Goal: Task Accomplishment & Management: Complete application form

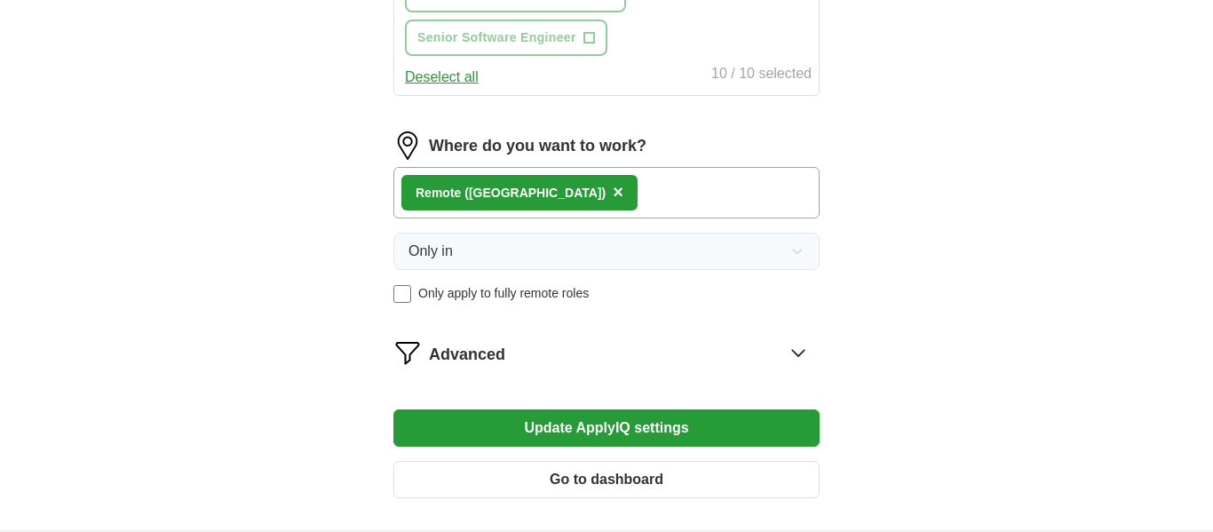
scroll to position [1151, 0]
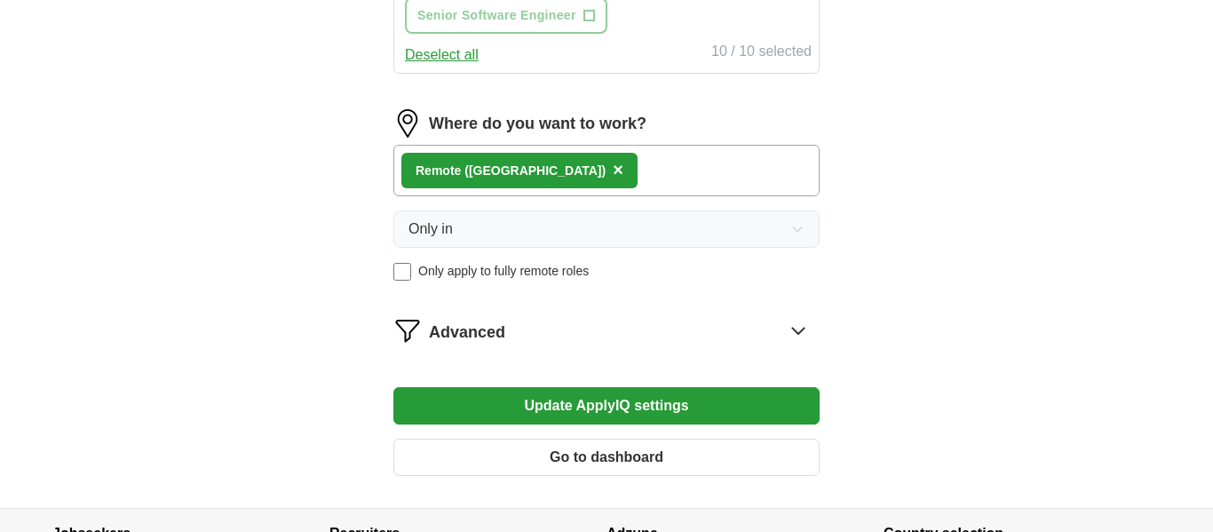
click at [676, 196] on div "Remote ([GEOGRAPHIC_DATA]) ×" at bounding box center [606, 170] width 426 height 51
click at [621, 196] on div "Remote ([GEOGRAPHIC_DATA]) ×" at bounding box center [606, 170] width 426 height 51
click at [601, 196] on div "Remote ([GEOGRAPHIC_DATA]) ×" at bounding box center [606, 170] width 426 height 51
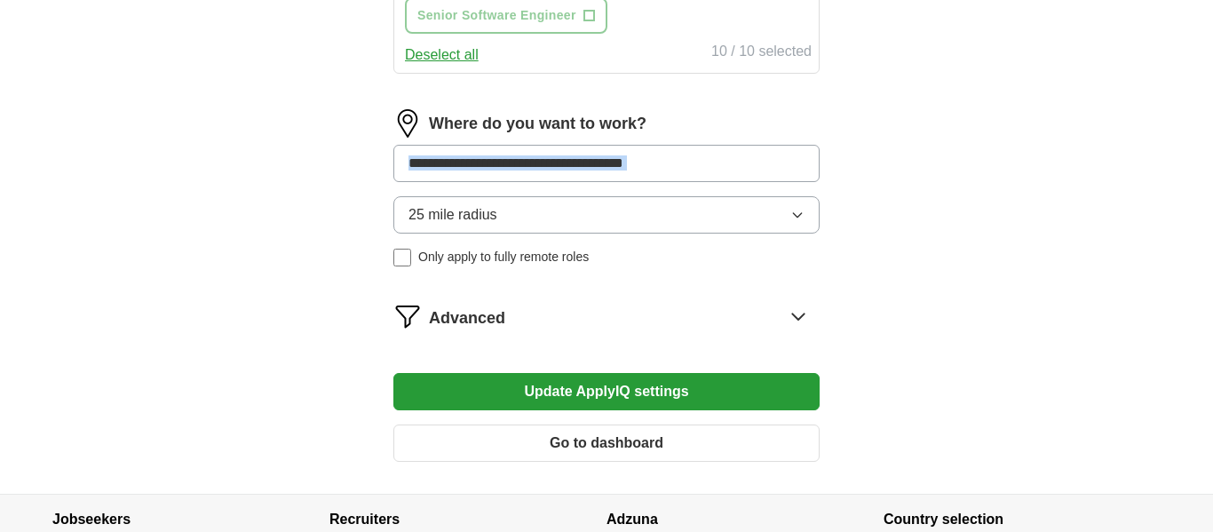
click at [727, 182] on input at bounding box center [606, 163] width 426 height 37
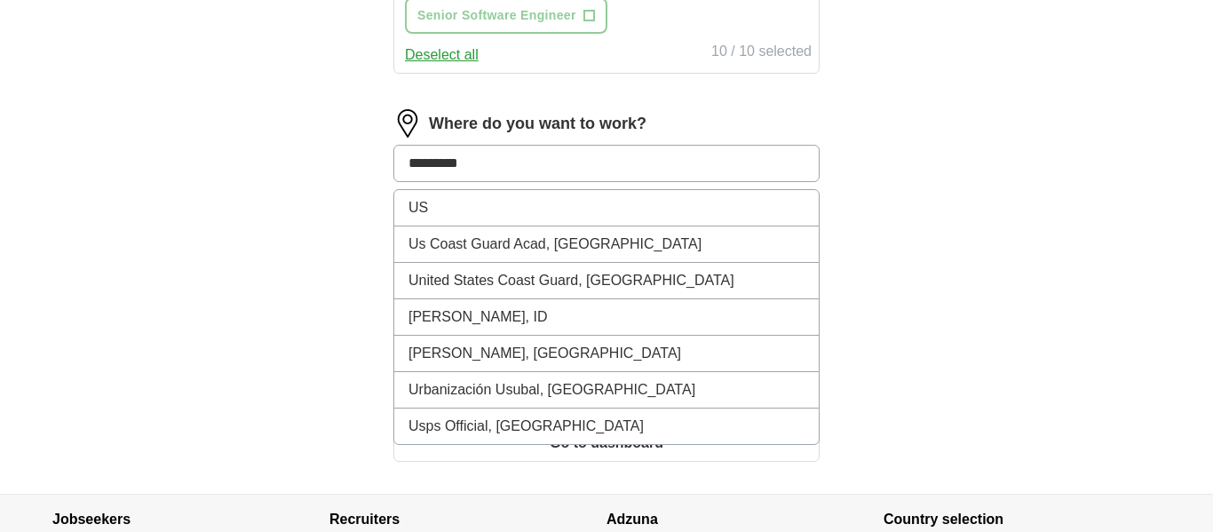
type input "*********"
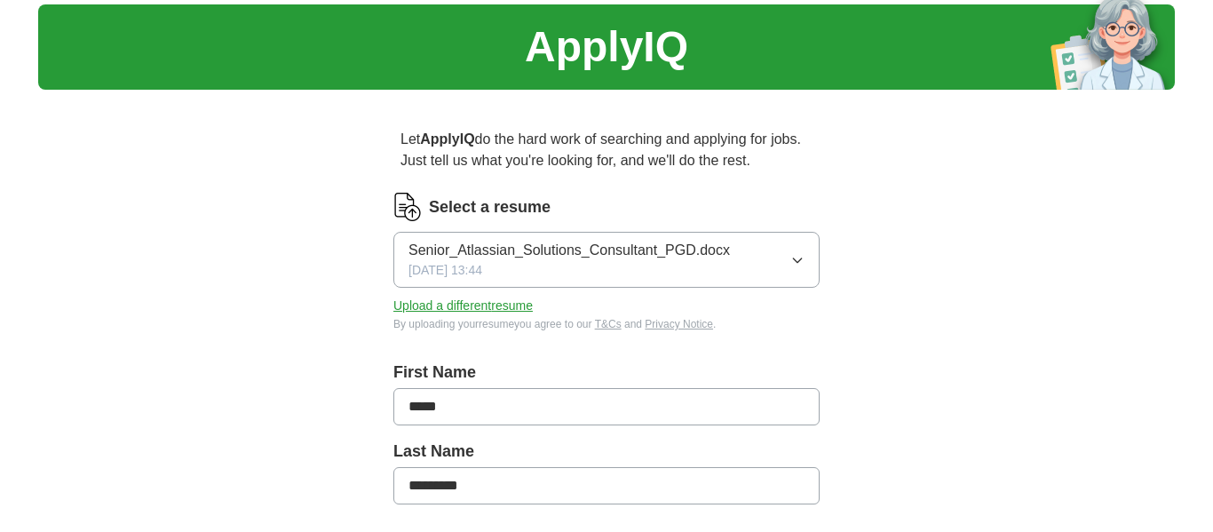
scroll to position [0, 0]
